Goal: Answer question/provide support: Share knowledge or assist other users

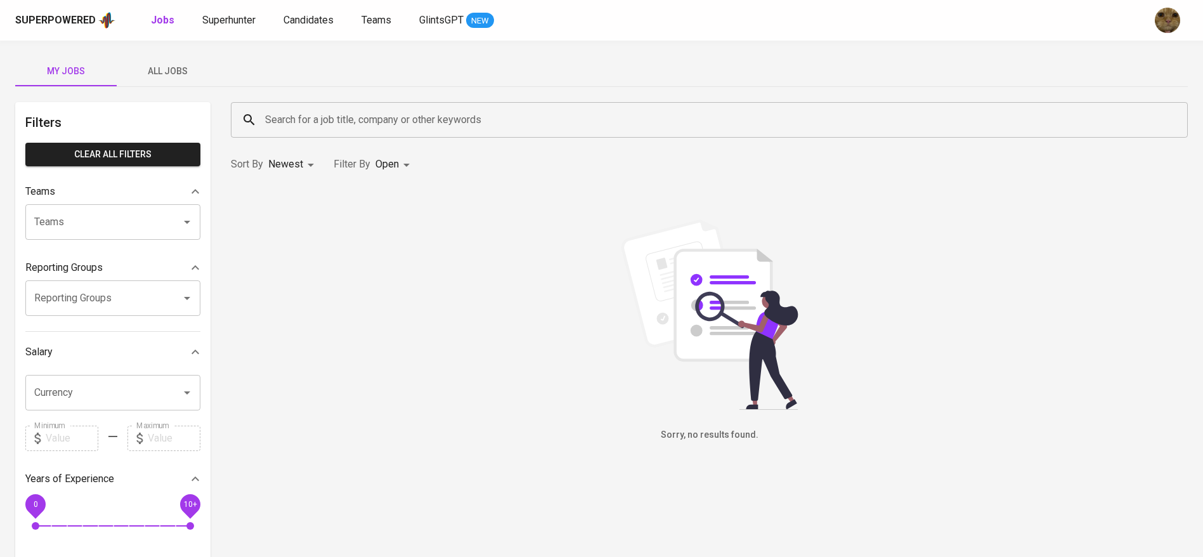
click at [281, 17] on div "Jobs Superhunter Candidates Teams GlintsGPT NEW" at bounding box center [322, 21] width 343 height 16
click at [291, 20] on span "Candidates" at bounding box center [309, 20] width 50 height 12
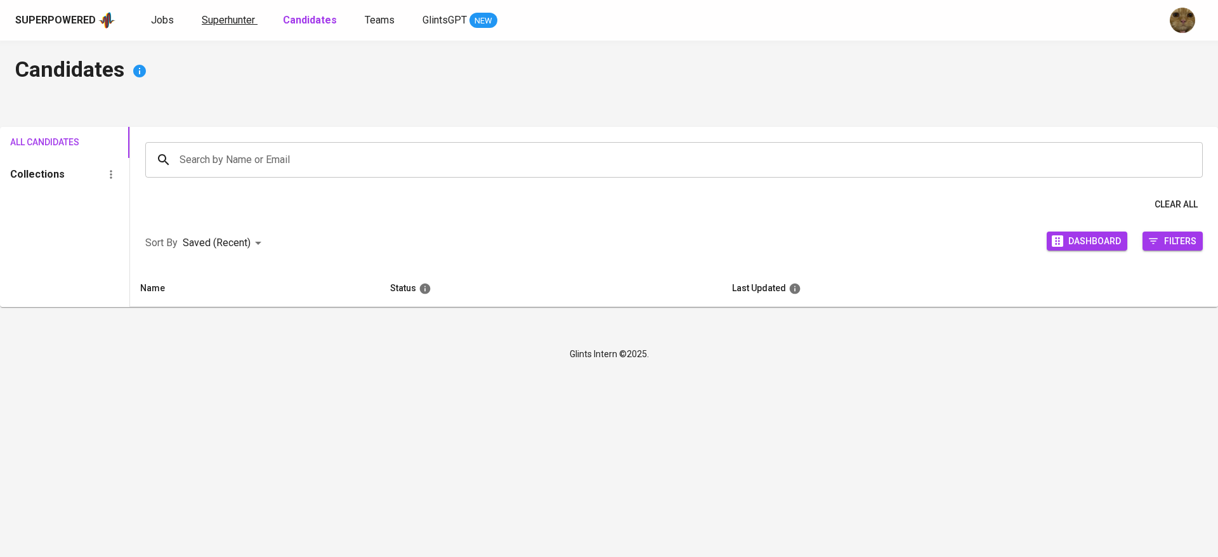
click at [235, 18] on span "Superhunter" at bounding box center [228, 20] width 53 height 12
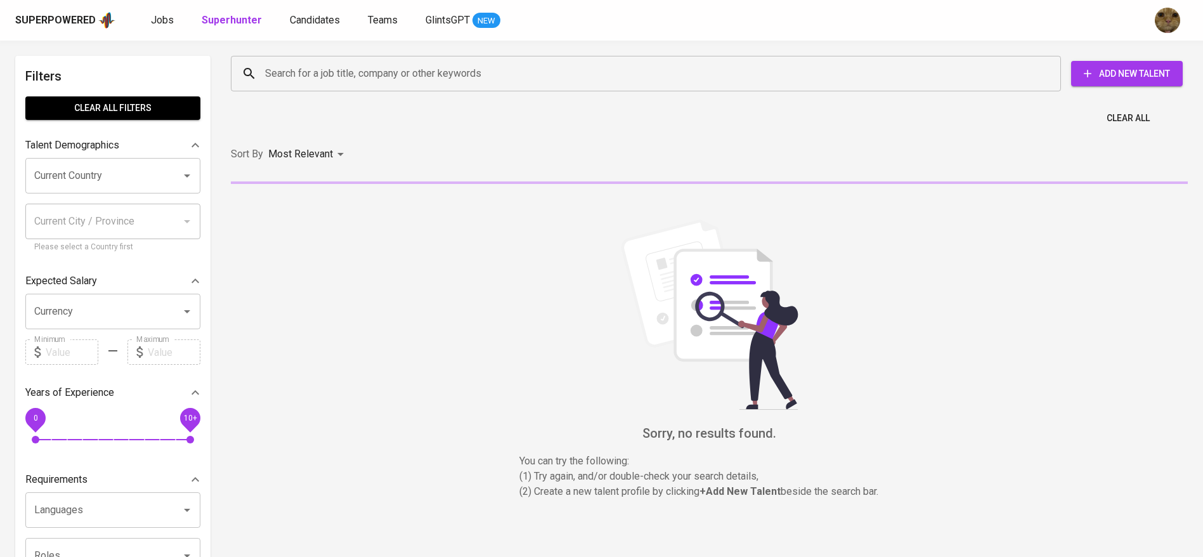
click at [283, 62] on input "Search for a job title, company or other keywords" at bounding box center [649, 74] width 774 height 24
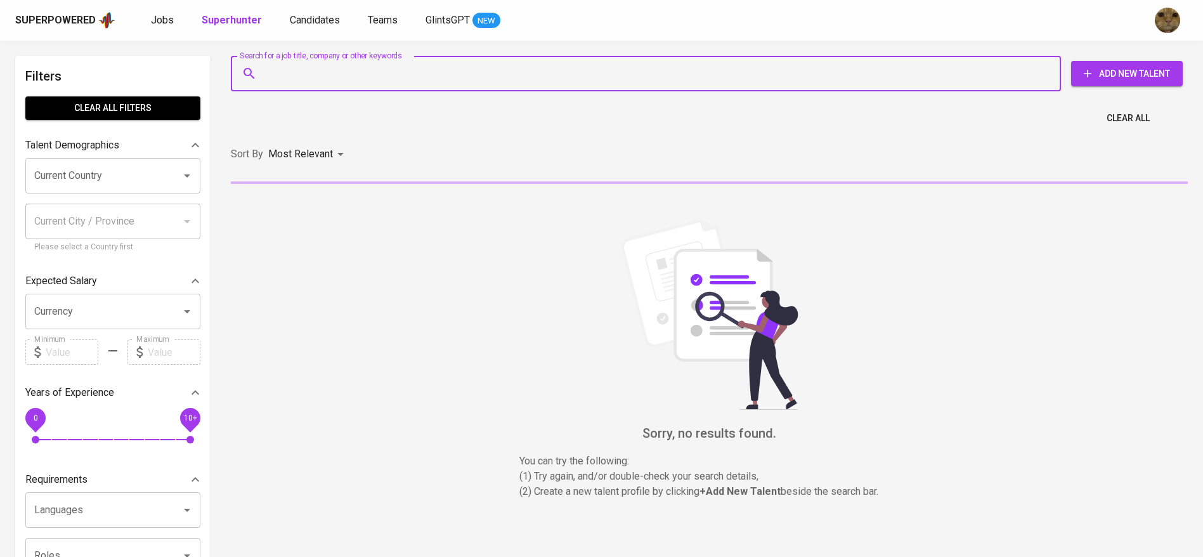
paste input "faliaadavinag3@gmail.com"
type input "faliaadavinag3@gmail.com"
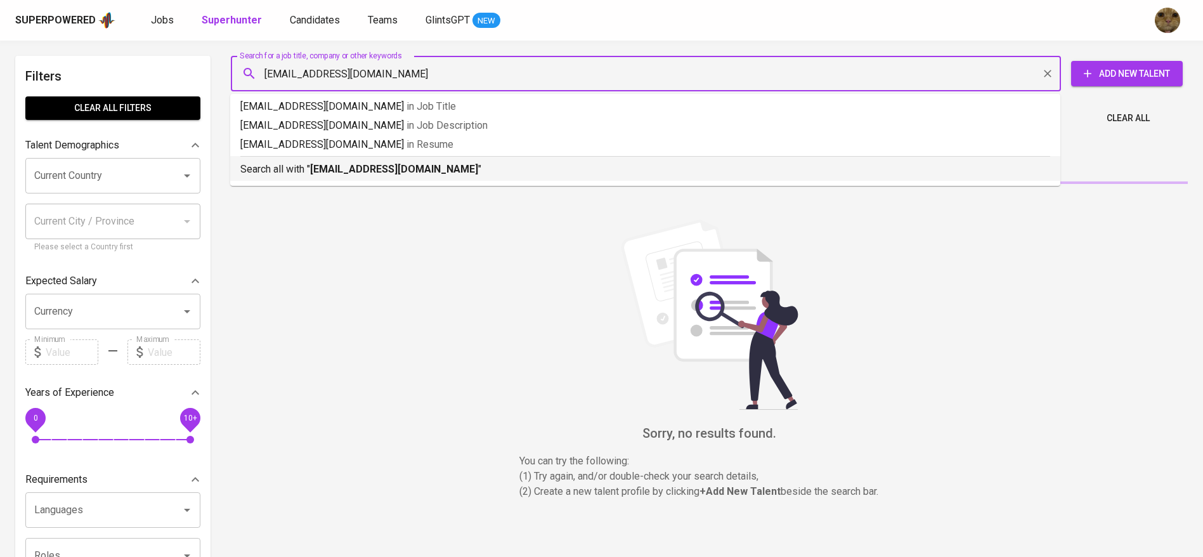
click at [295, 167] on p "Search all with " faliaadavinag3@gmail.com "" at bounding box center [645, 169] width 810 height 15
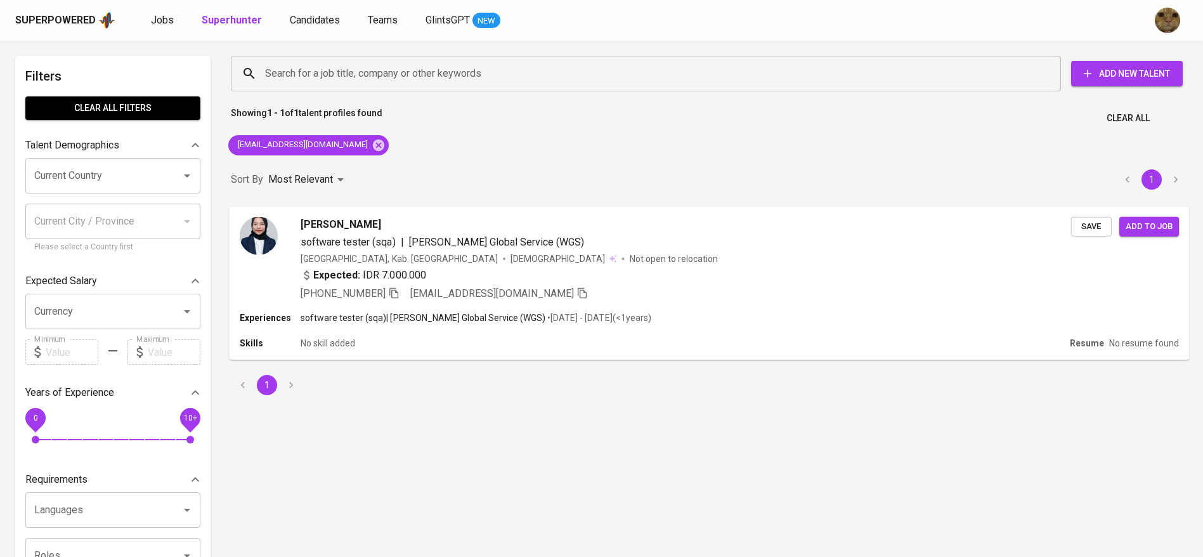
click at [765, 285] on div "Expected: IDR 7.000.000" at bounding box center [686, 276] width 771 height 18
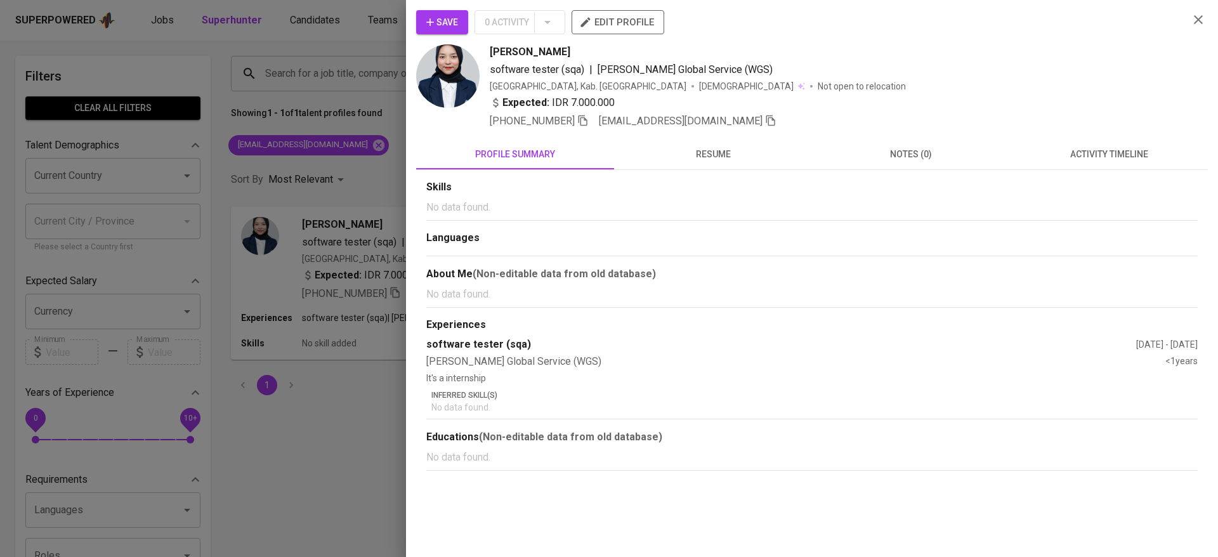
click at [1097, 147] on span "activity timeline" at bounding box center [1108, 155] width 183 height 16
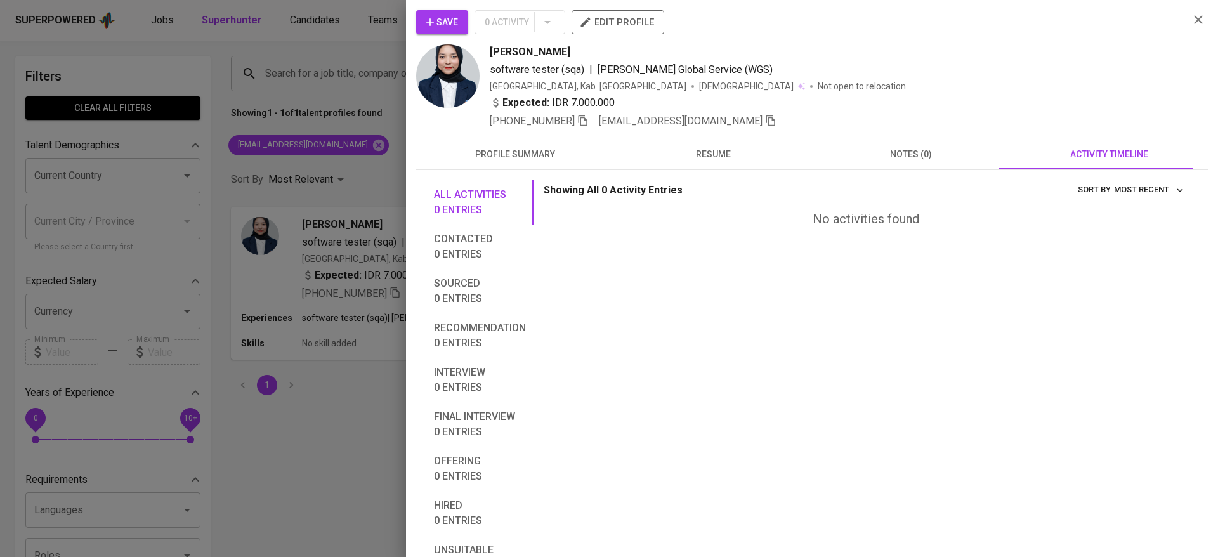
click at [423, 22] on button "Save" at bounding box center [442, 22] width 52 height 24
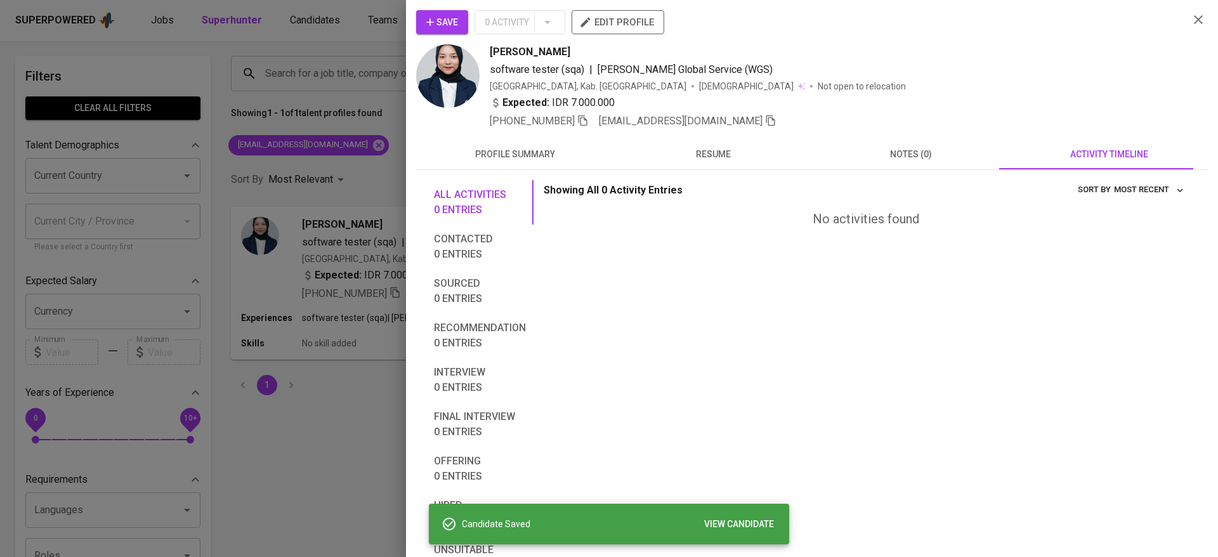
click at [341, 22] on div at bounding box center [609, 278] width 1218 height 557
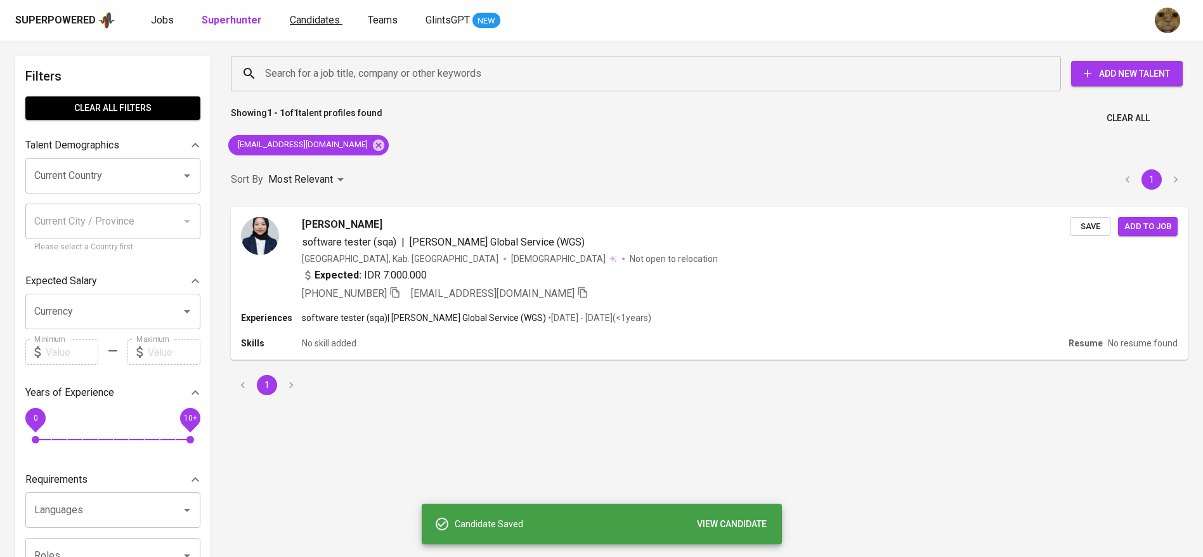
click at [312, 22] on span "Candidates" at bounding box center [315, 20] width 50 height 12
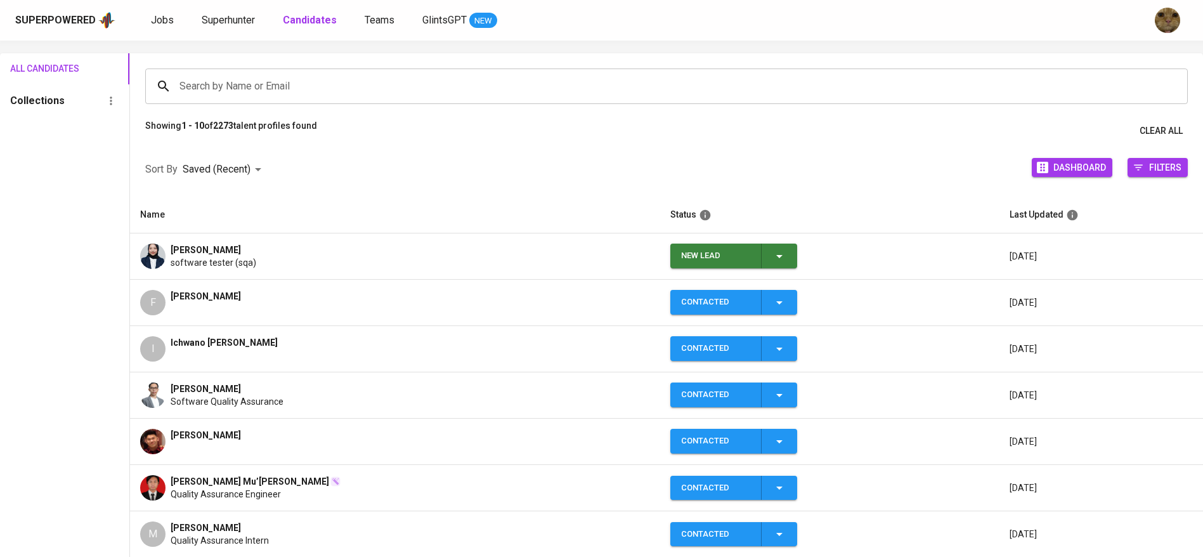
scroll to position [88, 0]
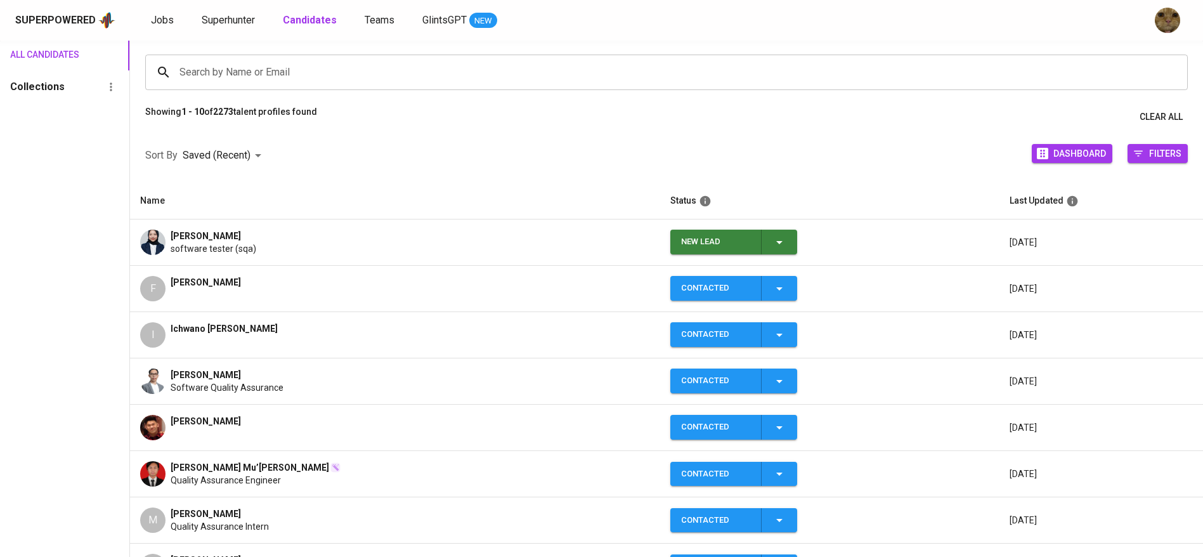
click at [784, 235] on icon "button" at bounding box center [779, 242] width 15 height 15
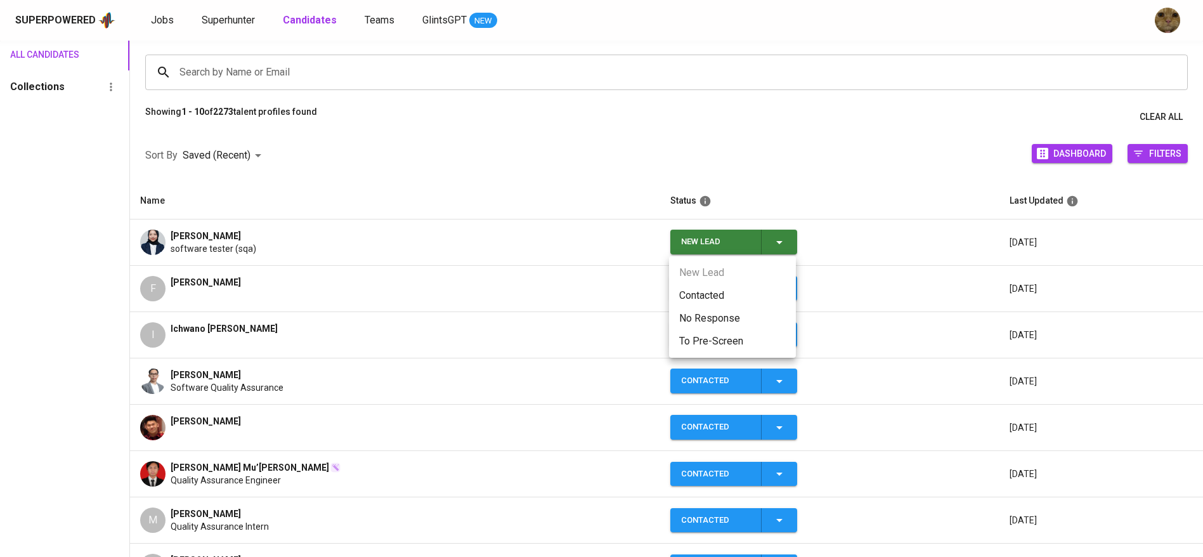
click at [710, 287] on li "Contacted" at bounding box center [732, 295] width 127 height 23
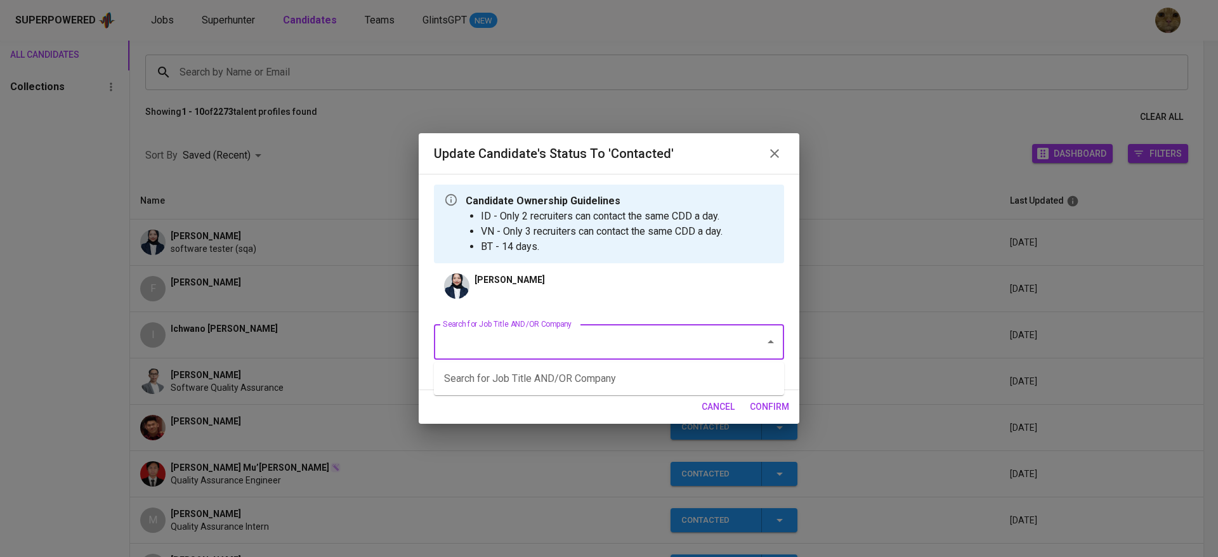
click at [507, 336] on input "Search for Job Title AND/OR Company" at bounding box center [591, 342] width 303 height 24
click at [492, 375] on li "Quality Assurance Engineer (Manual) - 2 HC (FWD Singapore Pte Ltd)" at bounding box center [609, 378] width 350 height 23
type input "FWD"
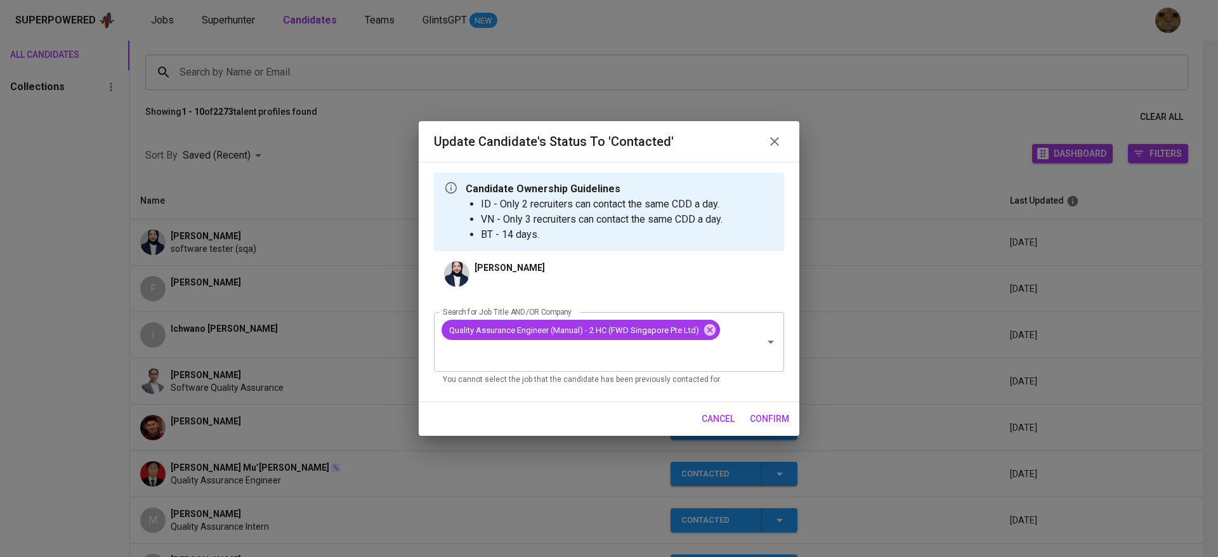
click at [780, 412] on span "confirm" at bounding box center [769, 419] width 39 height 16
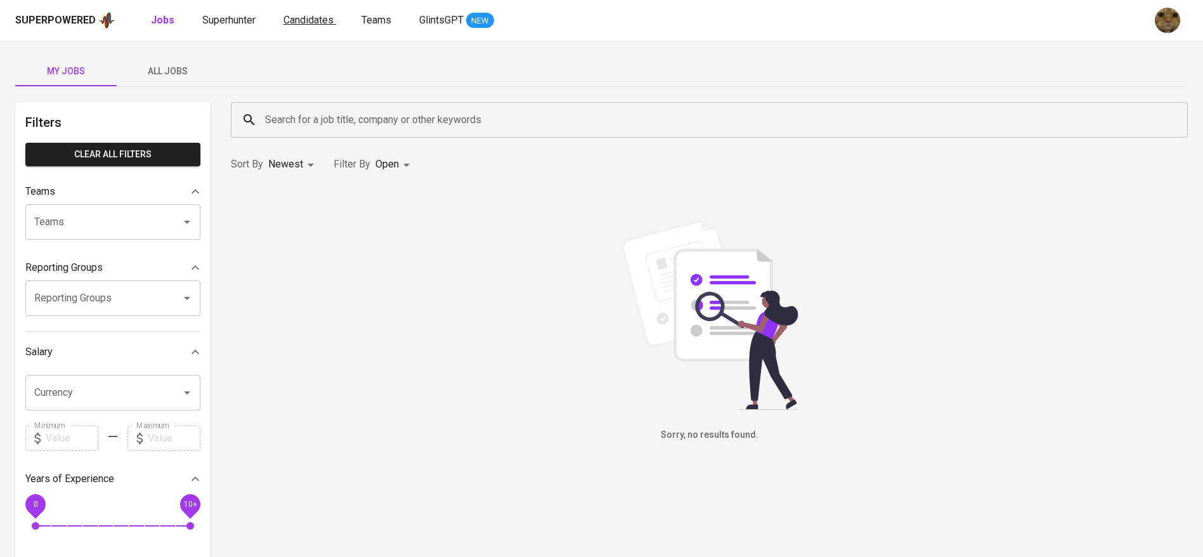
drag, startPoint x: 0, startPoint y: 0, endPoint x: 308, endPoint y: 22, distance: 309.0
click at [308, 22] on span "Candidates" at bounding box center [309, 20] width 50 height 12
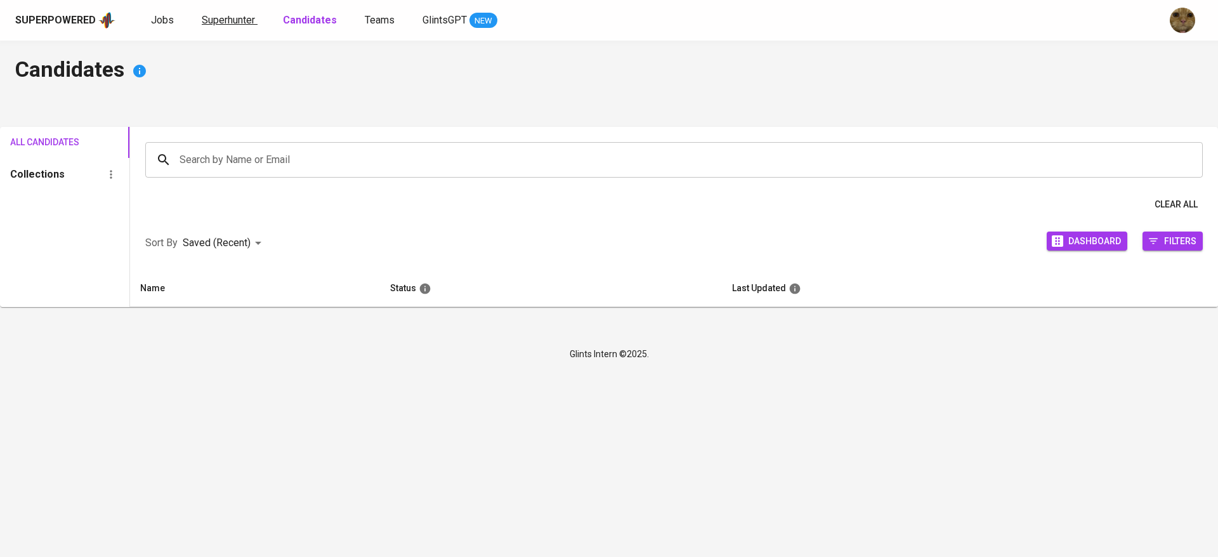
click at [245, 21] on span "Superhunter" at bounding box center [228, 20] width 53 height 12
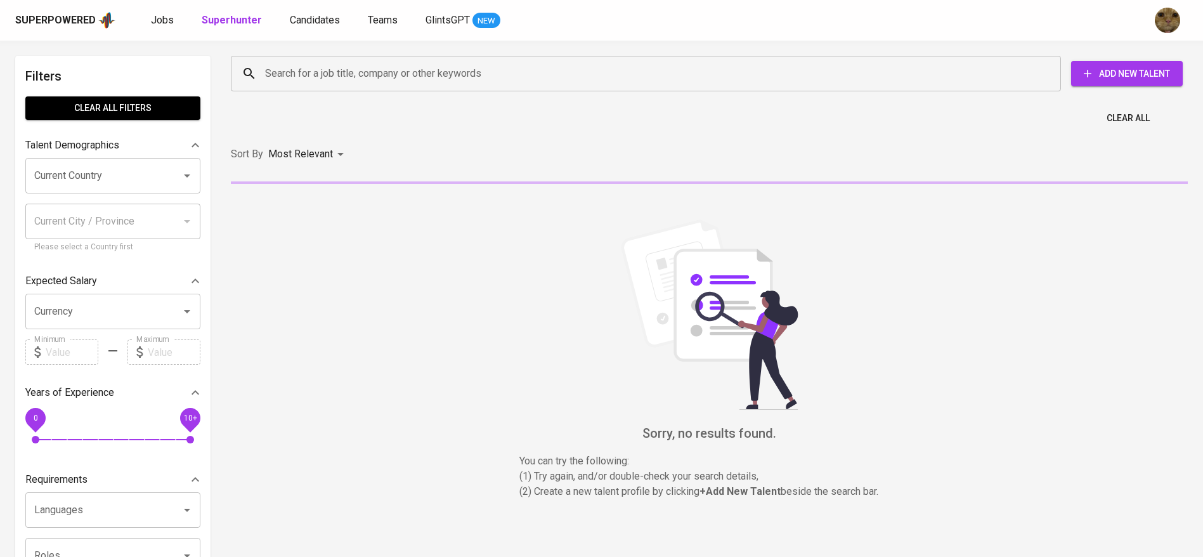
click at [303, 70] on input "Search for a job title, company or other keywords" at bounding box center [649, 74] width 774 height 24
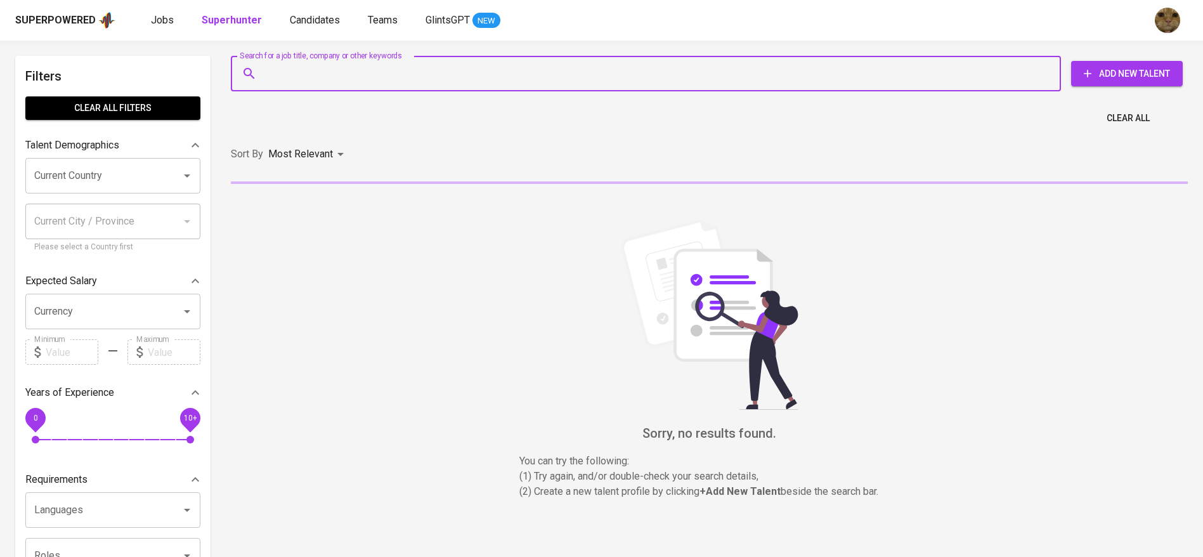
paste input "kaylazharr27@gmail.com"
type input "kaylazharr27@gmail.com"
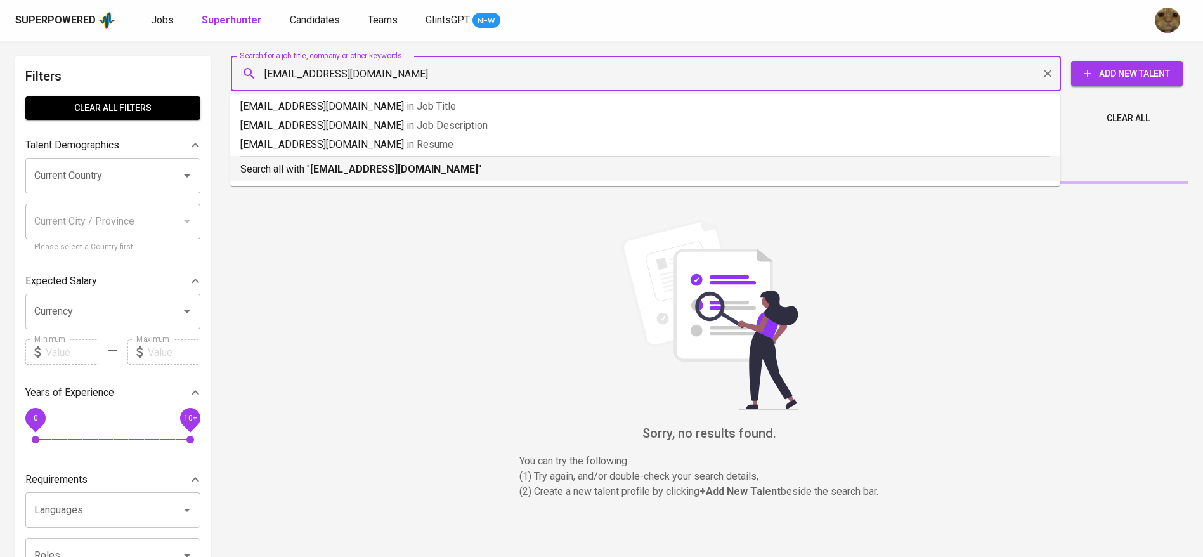
click at [301, 169] on p "Search all with " kaylazharr27@gmail.com "" at bounding box center [645, 169] width 810 height 15
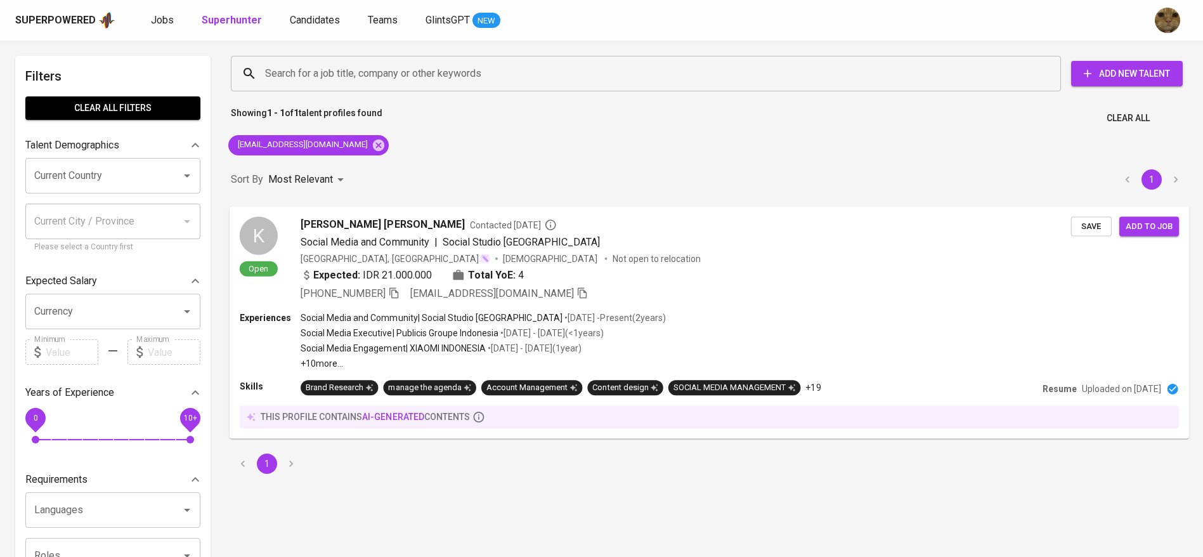
click at [672, 273] on div "Expected: IDR 21.000.000 Total YoE: 4" at bounding box center [686, 276] width 771 height 18
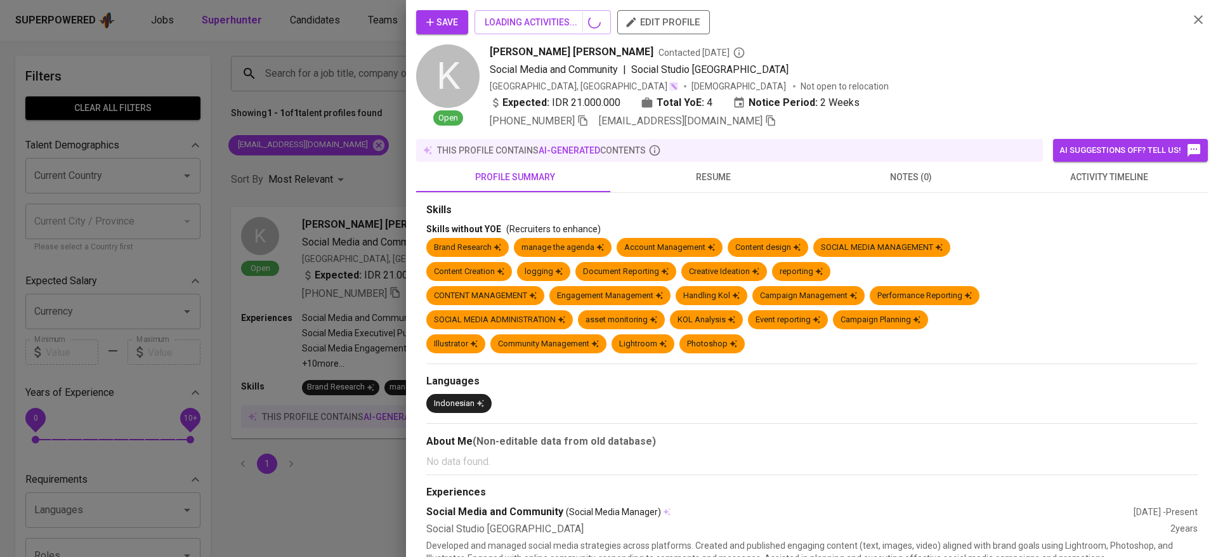
click at [1064, 178] on span "activity timeline" at bounding box center [1108, 177] width 183 height 16
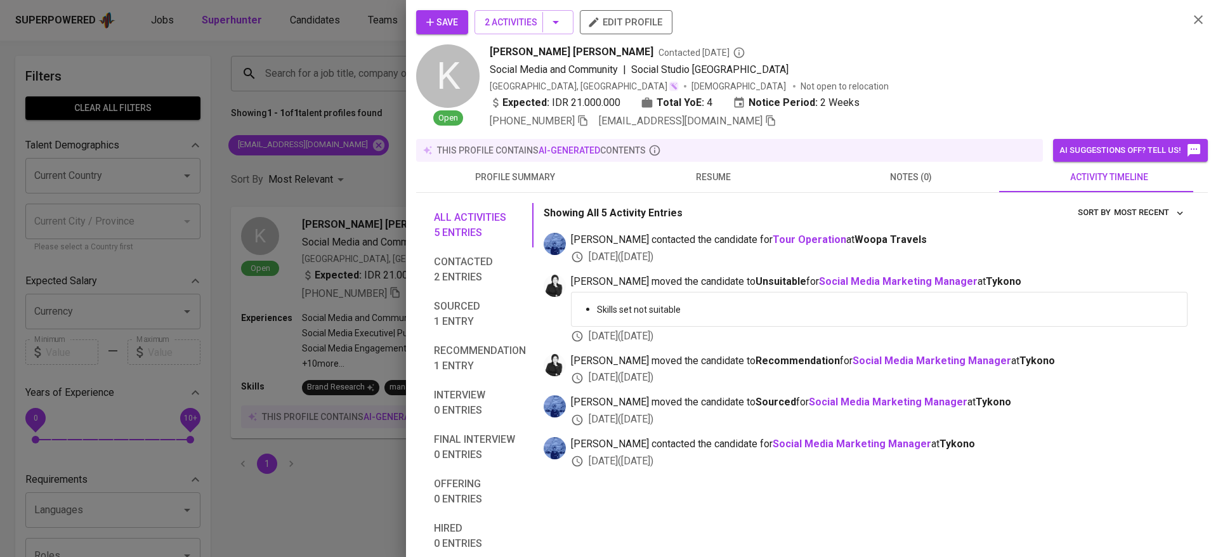
click at [429, 16] on icon "button" at bounding box center [430, 22] width 13 height 13
click at [321, 20] on div at bounding box center [609, 278] width 1218 height 557
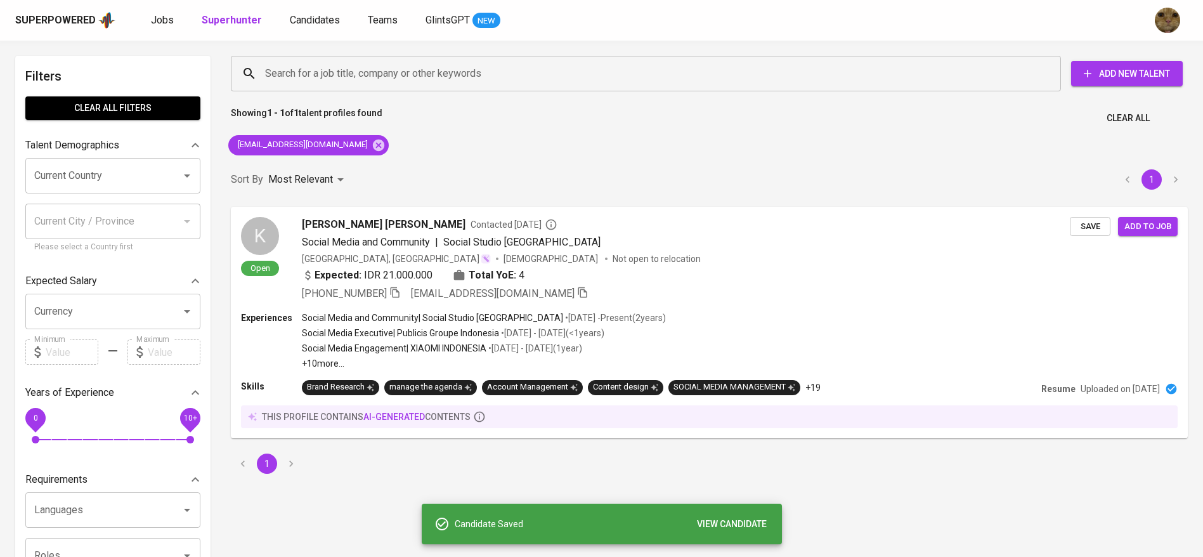
click at [314, 20] on span "Candidates" at bounding box center [315, 20] width 50 height 12
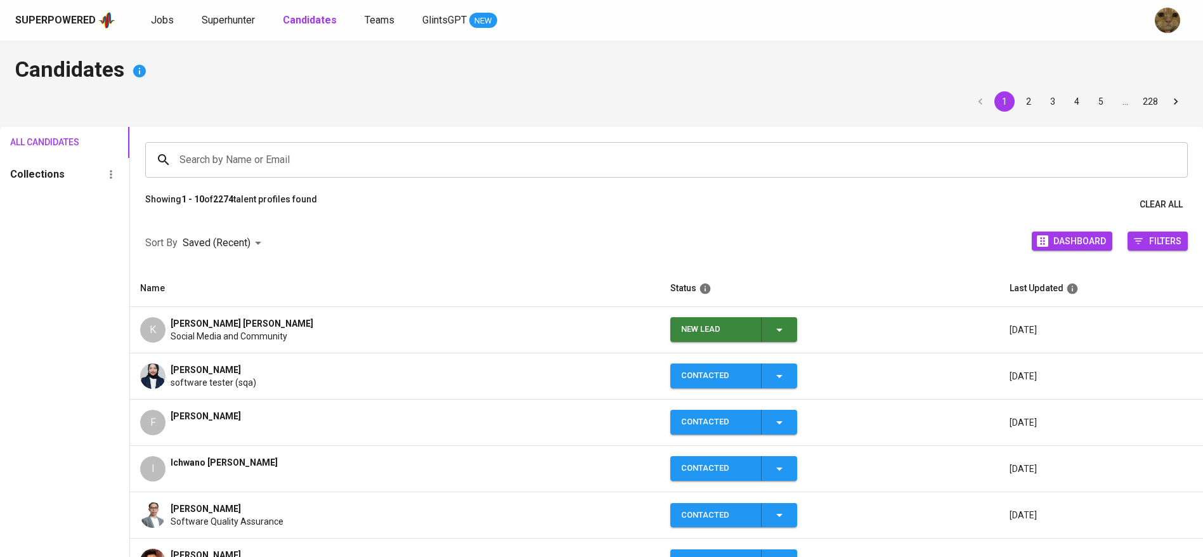
scroll to position [41, 0]
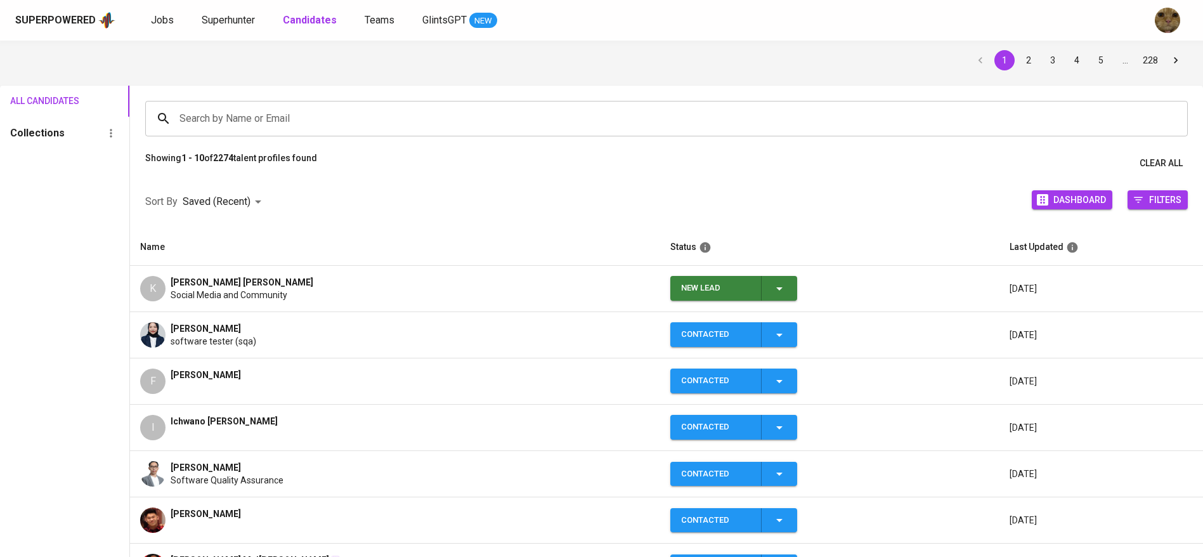
click at [779, 284] on icon "button" at bounding box center [779, 288] width 15 height 15
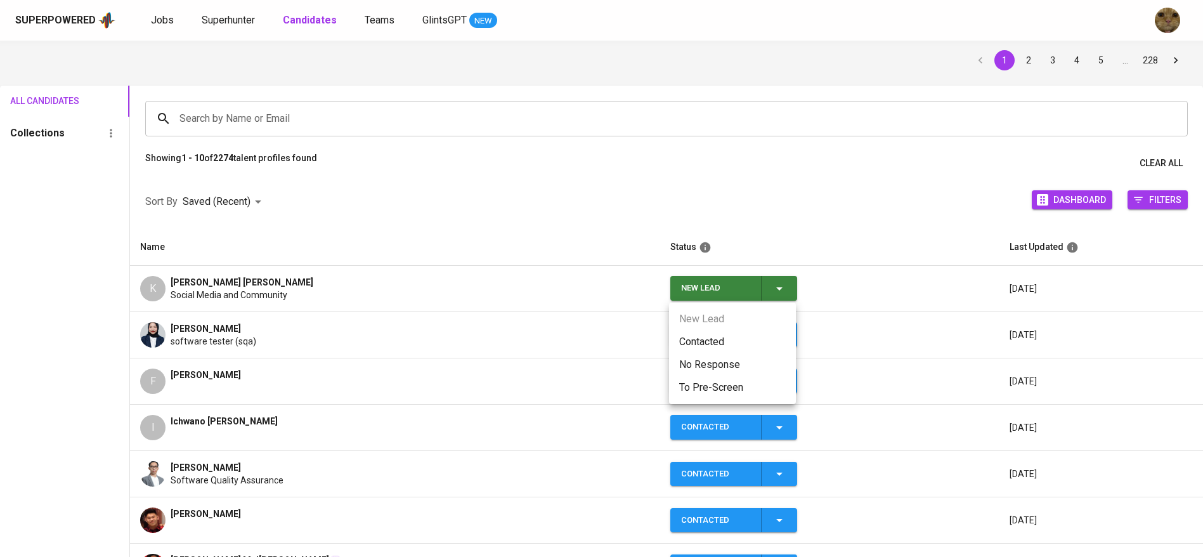
click at [722, 336] on li "Contacted" at bounding box center [732, 341] width 127 height 23
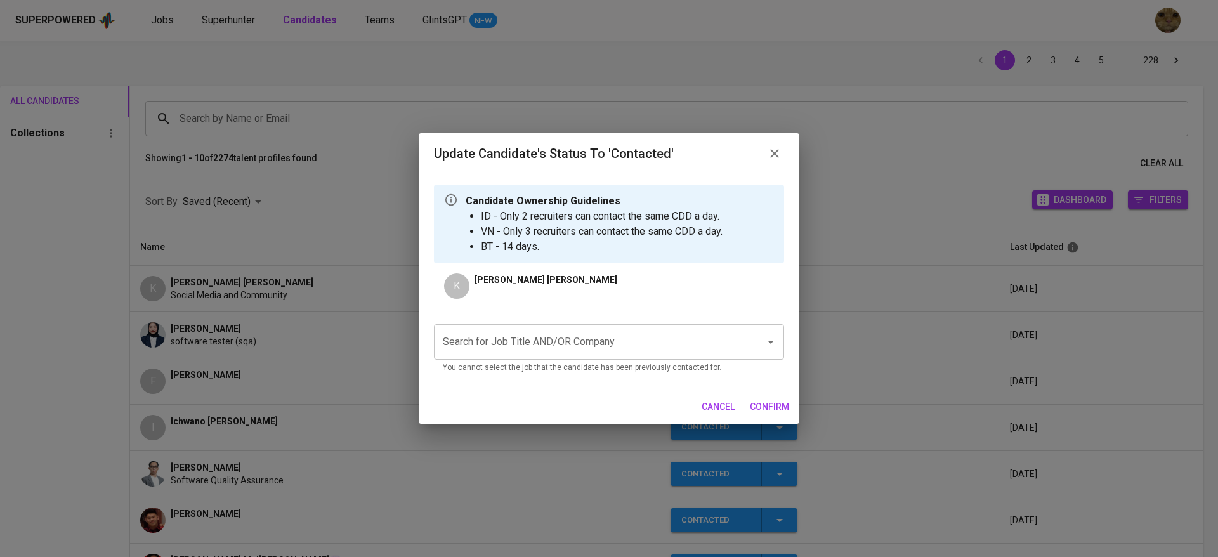
click at [600, 337] on input "Search for Job Title AND/OR Company" at bounding box center [591, 342] width 303 height 24
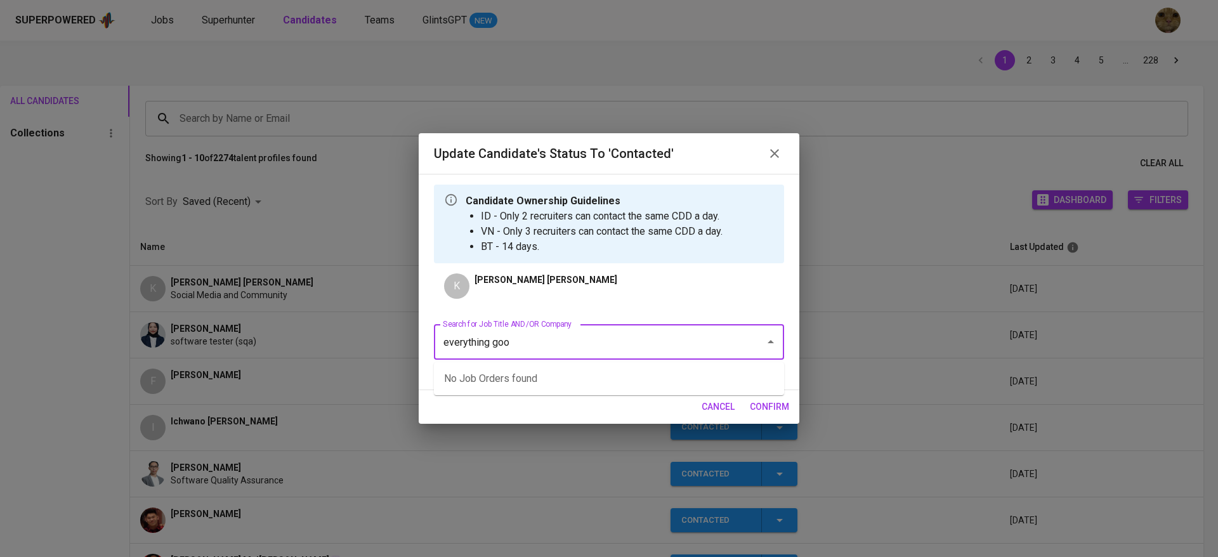
type input "everything good"
type input "good"
click at [505, 386] on li "Ecommerce & Social Media Specialist (Everything good Pte Ltd)" at bounding box center [609, 378] width 350 height 23
type input "soci"
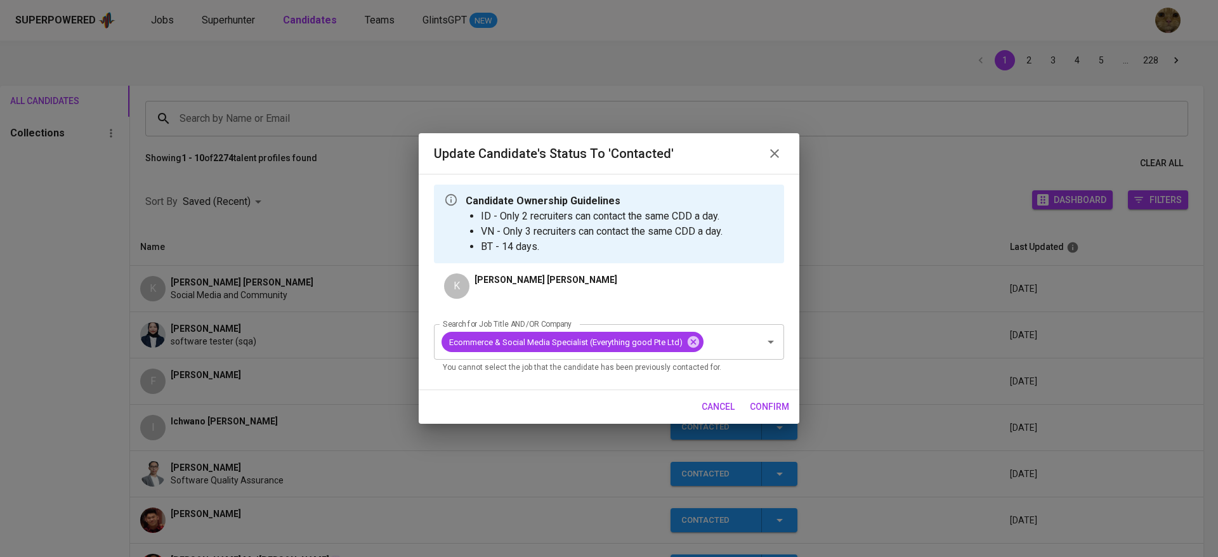
click at [789, 402] on button "confirm" at bounding box center [769, 406] width 49 height 23
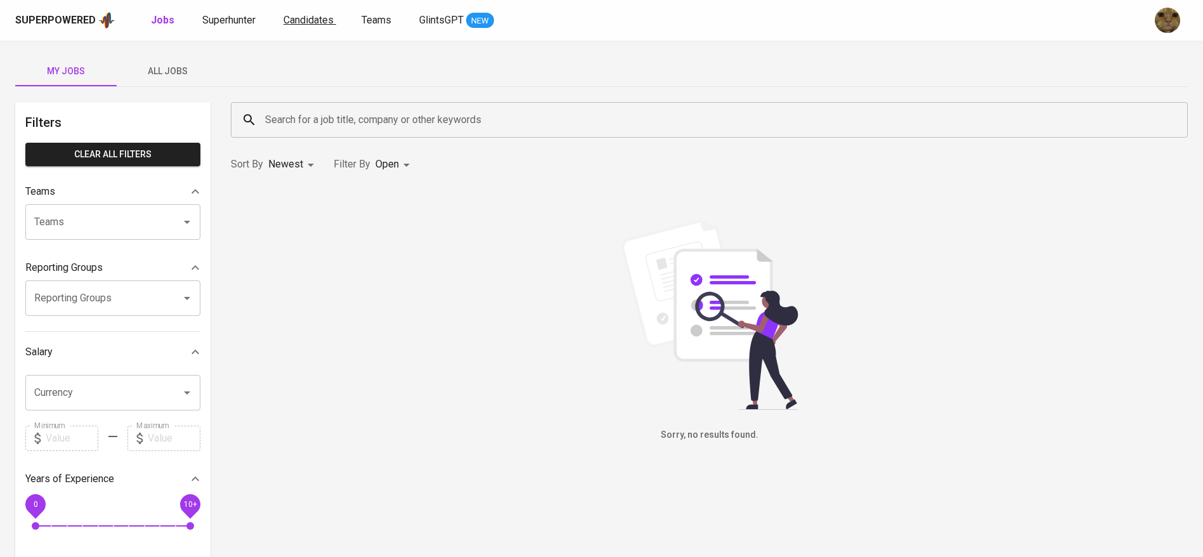
click at [307, 16] on span "Candidates" at bounding box center [309, 20] width 50 height 12
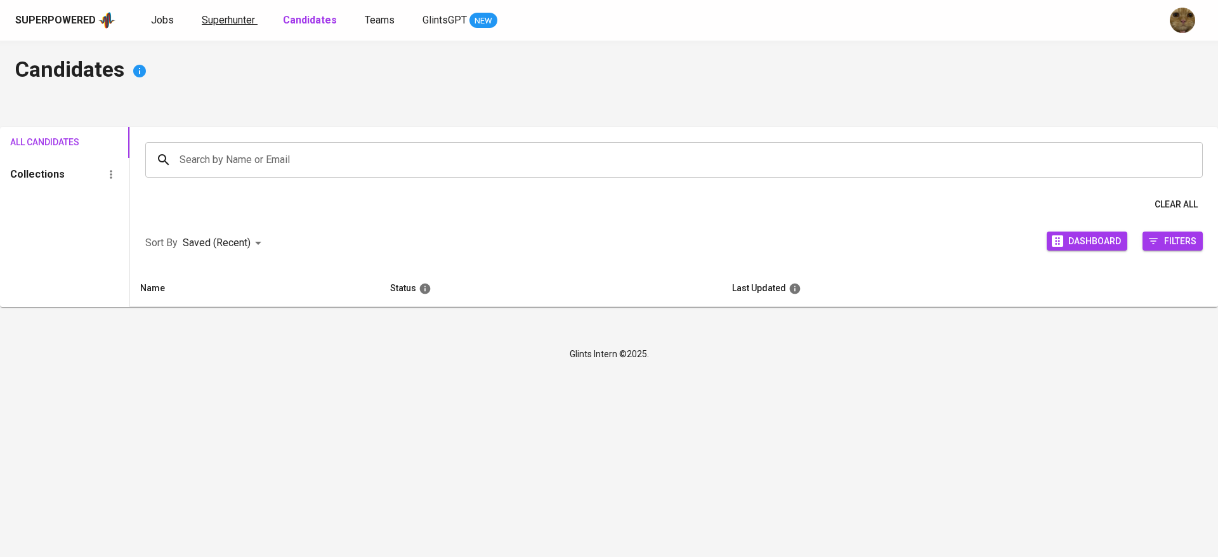
click at [223, 18] on span "Superhunter" at bounding box center [228, 20] width 53 height 12
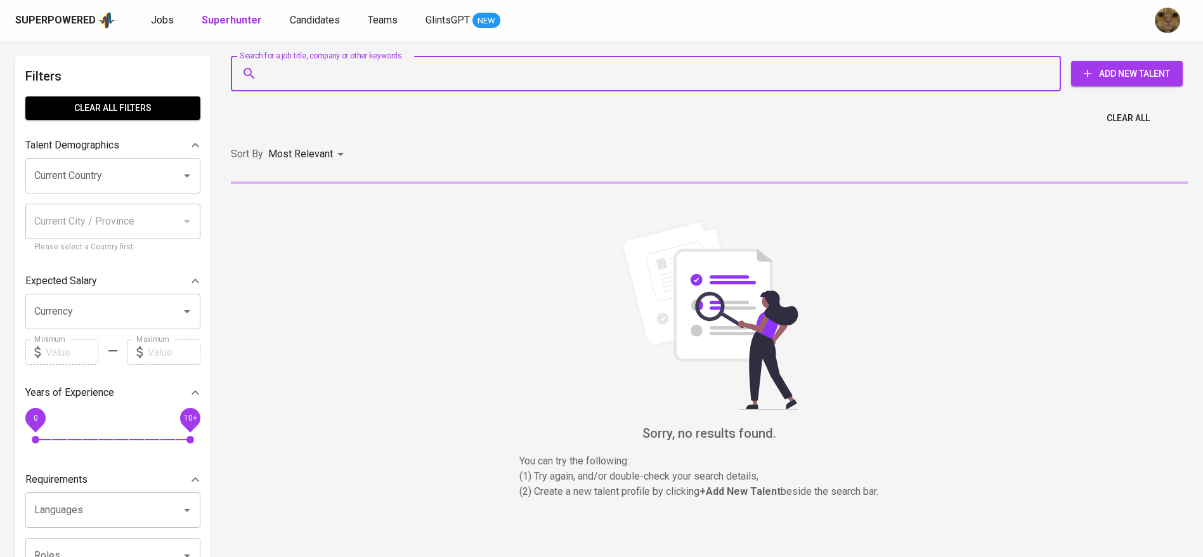
click at [299, 63] on input "Search for a job title, company or other keywords" at bounding box center [649, 74] width 774 height 24
paste input "[EMAIL_ADDRESS][DOMAIN_NAME]"
type input "[EMAIL_ADDRESS][DOMAIN_NAME]"
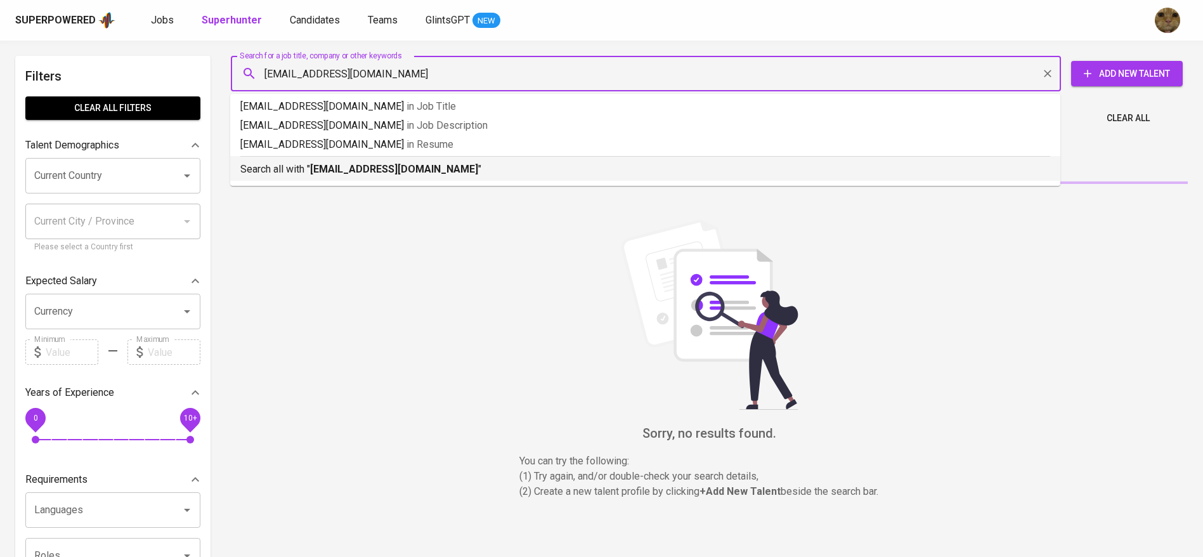
click at [299, 160] on div "Search all with " [EMAIL_ADDRESS][DOMAIN_NAME] "" at bounding box center [645, 166] width 810 height 21
